Goal: Navigation & Orientation: Find specific page/section

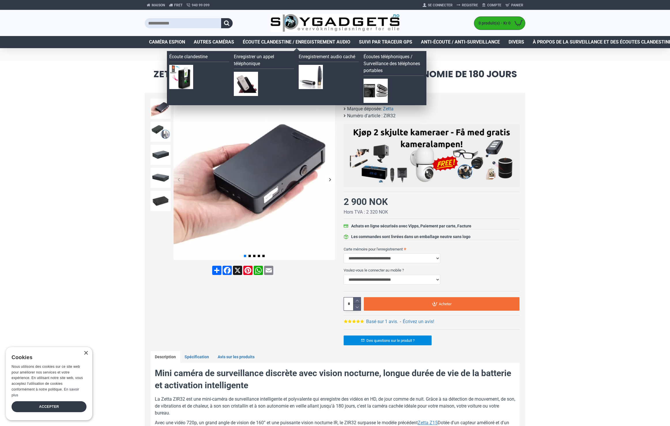
click at [330, 42] on font "Écoute clandestine / Enregistrement audio" at bounding box center [297, 41] width 108 height 5
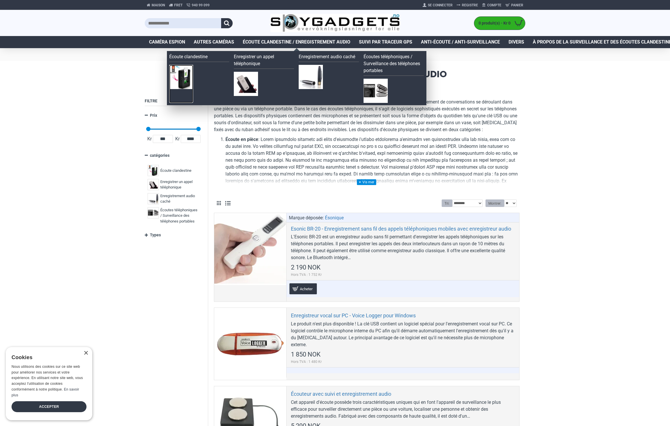
click at [178, 77] on img at bounding box center [181, 77] width 24 height 24
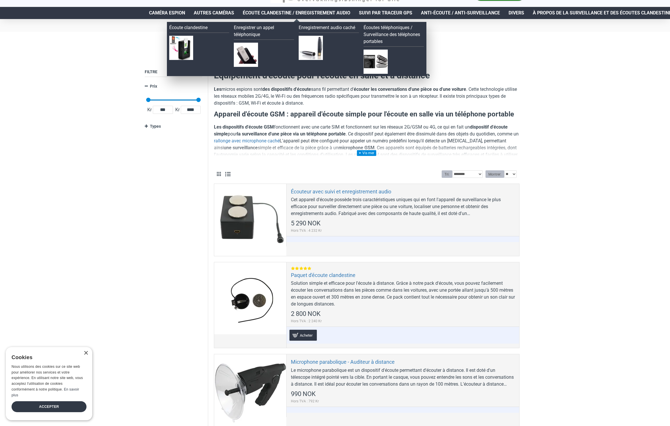
scroll to position [29, 0]
